Goal: Communication & Community: Ask a question

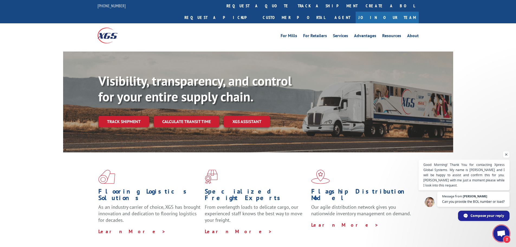
scroll to position [1730, 0]
click at [329, 12] on link "Customer Portal" at bounding box center [294, 18] width 70 height 12
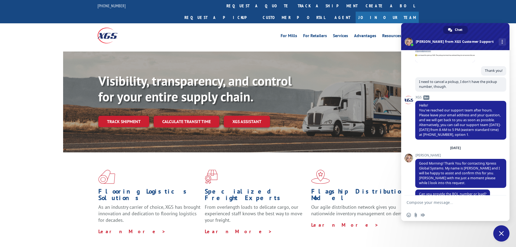
click at [443, 201] on textarea "Compose your message..." at bounding box center [450, 202] width 86 height 5
click at [477, 200] on textarea "Hi, I need to cancel pickup number" at bounding box center [450, 202] width 86 height 5
paste textarea "Pu00070468"
type textarea "Hi, I need to cancel pickup number Pu00070468 please."
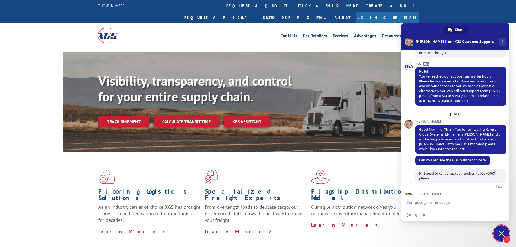
scroll to position [1777, 0]
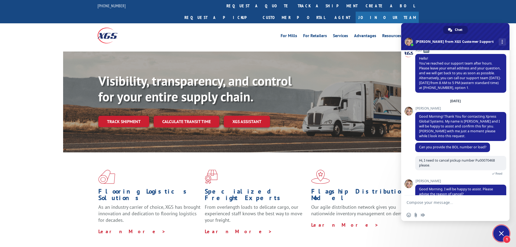
click at [449, 204] on textarea "Compose your message..." at bounding box center [450, 202] width 86 height 5
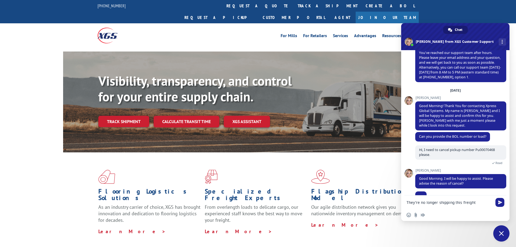
type textarea "They're no longer shipping this freight"
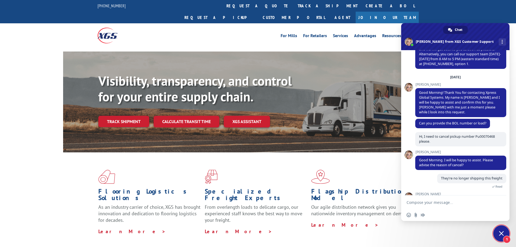
scroll to position [1809, 0]
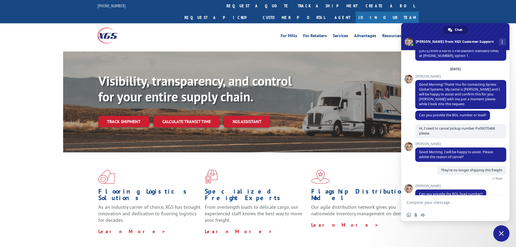
click at [435, 198] on form at bounding box center [450, 202] width 86 height 15
click at [435, 202] on textarea "Compose your message..." at bounding box center [450, 202] width 86 height 5
paste textarea "6EV3622"
type textarea "6EV3622"
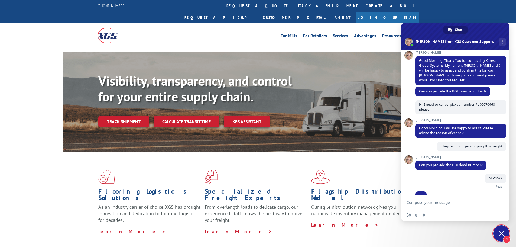
scroll to position [1846, 0]
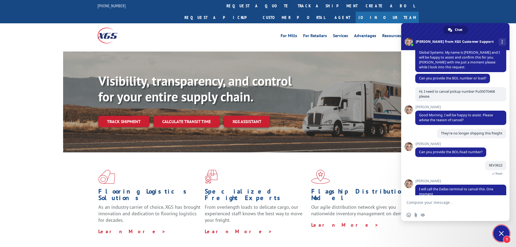
click at [462, 201] on textarea "Compose your message..." at bounding box center [450, 202] width 86 height 5
click at [419, 200] on form at bounding box center [450, 202] width 86 height 15
click at [420, 202] on textarea "Compose your message..." at bounding box center [450, 202] width 86 height 5
click at [230, 29] on div "For [PERSON_NAME] For Retailers Services Advantages Resources About For [PERSON…" at bounding box center [258, 35] width 321 height 24
click at [329, 12] on link "Customer Portal" at bounding box center [294, 18] width 70 height 12
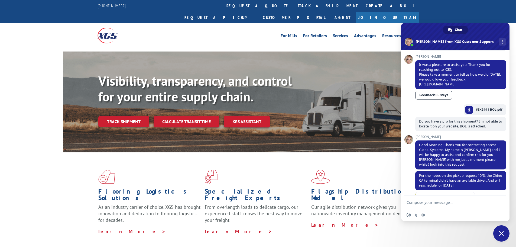
scroll to position [1862, 0]
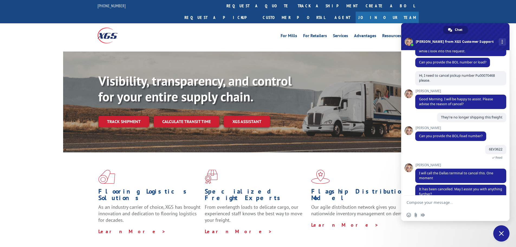
click at [449, 201] on textarea "Compose your message..." at bounding box center [450, 202] width 86 height 5
type textarea "I"
paste textarea "6FA2078"
type textarea "Thank you. I have another pickup as well, but I don't have the pickup number. T…"
drag, startPoint x: 502, startPoint y: 197, endPoint x: 496, endPoint y: 195, distance: 6.0
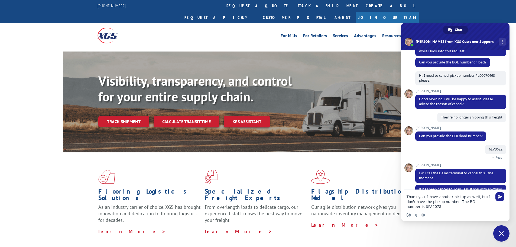
click at [502, 197] on span "Send" at bounding box center [500, 197] width 4 height 4
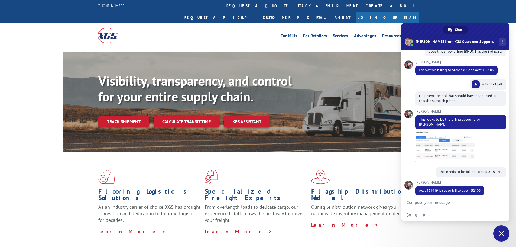
scroll to position [1908, 0]
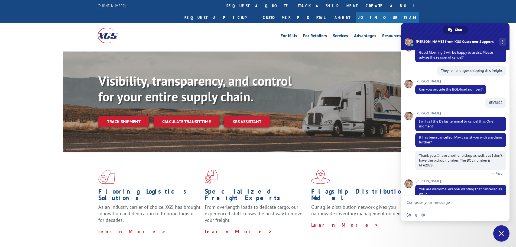
click at [448, 200] on textarea "Compose your message..." at bounding box center [450, 202] width 86 height 5
type textarea "Y"
type textarea "Oh sorry, yes please"
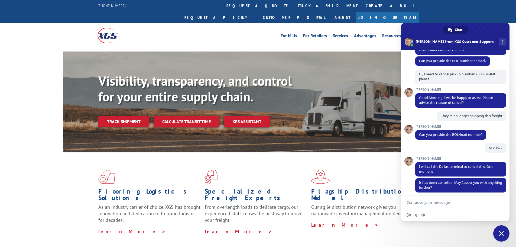
scroll to position [1940, 0]
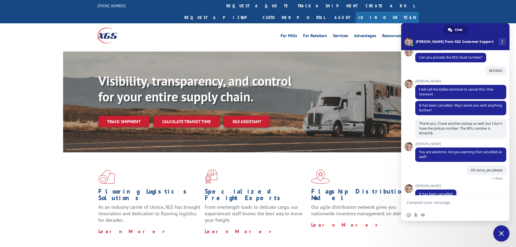
click at [443, 196] on form at bounding box center [450, 202] width 86 height 15
click at [440, 200] on form at bounding box center [450, 202] width 86 height 15
click at [427, 205] on textarea "Compose your message..." at bounding box center [450, 202] width 86 height 5
type textarea "Thanks, [PERSON_NAME]! Are there any dry run fees for either shipment? I'm not …"
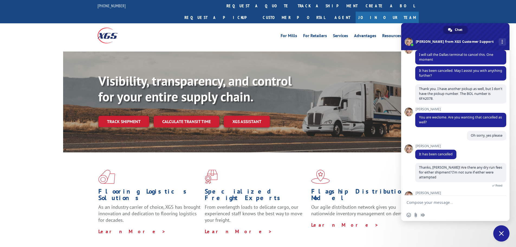
scroll to position [1982, 0]
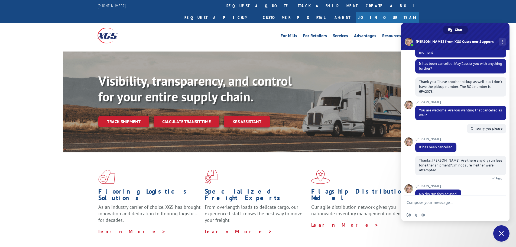
click at [450, 205] on form at bounding box center [450, 202] width 86 height 15
click at [447, 201] on textarea "Compose your message..." at bounding box center [450, 202] width 86 height 5
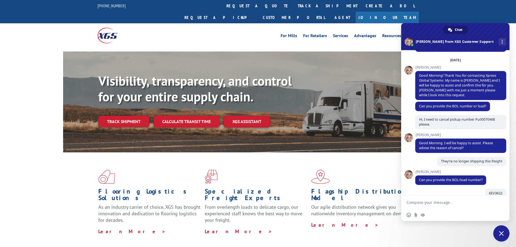
scroll to position [1998, 0]
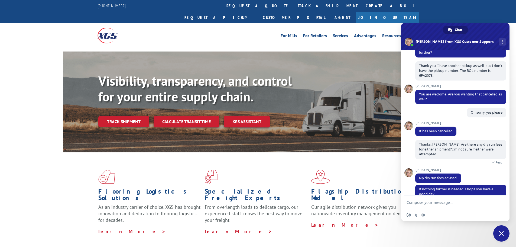
click at [274, 31] on div "For [PERSON_NAME] For Retailers Services Advantages Resources About For [PERSON…" at bounding box center [298, 35] width 241 height 8
click at [506, 238] on span "Close chat" at bounding box center [501, 233] width 16 height 16
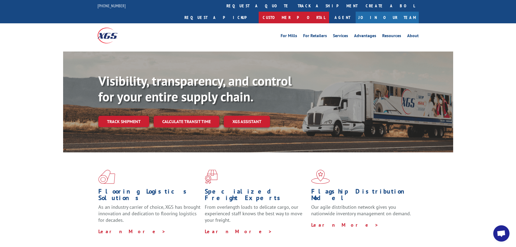
click at [329, 12] on link "Customer Portal" at bounding box center [294, 18] width 70 height 12
